Goal: Information Seeking & Learning: Learn about a topic

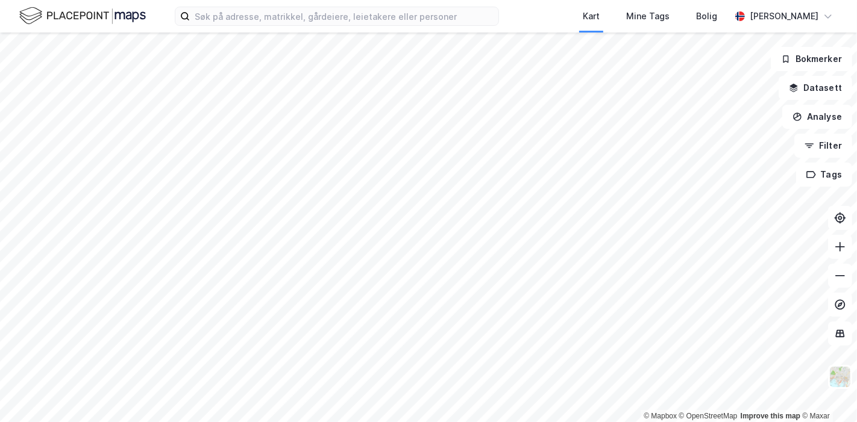
click at [511, 19] on div "Kart Mine Tags [PERSON_NAME] © Mapbox © OpenStreetMap Improve this map © Maxar …" at bounding box center [428, 211] width 857 height 422
click at [499, 19] on div "Kart Mine Tags [PERSON_NAME] © Mapbox © OpenStreetMap Improve this map © Maxar …" at bounding box center [428, 211] width 857 height 422
click at [175, 422] on html "Kart Mine Tags [PERSON_NAME] © Mapbox © OpenStreetMap Improve this map © Maxar …" at bounding box center [428, 211] width 857 height 422
